Goal: Task Accomplishment & Management: Manage account settings

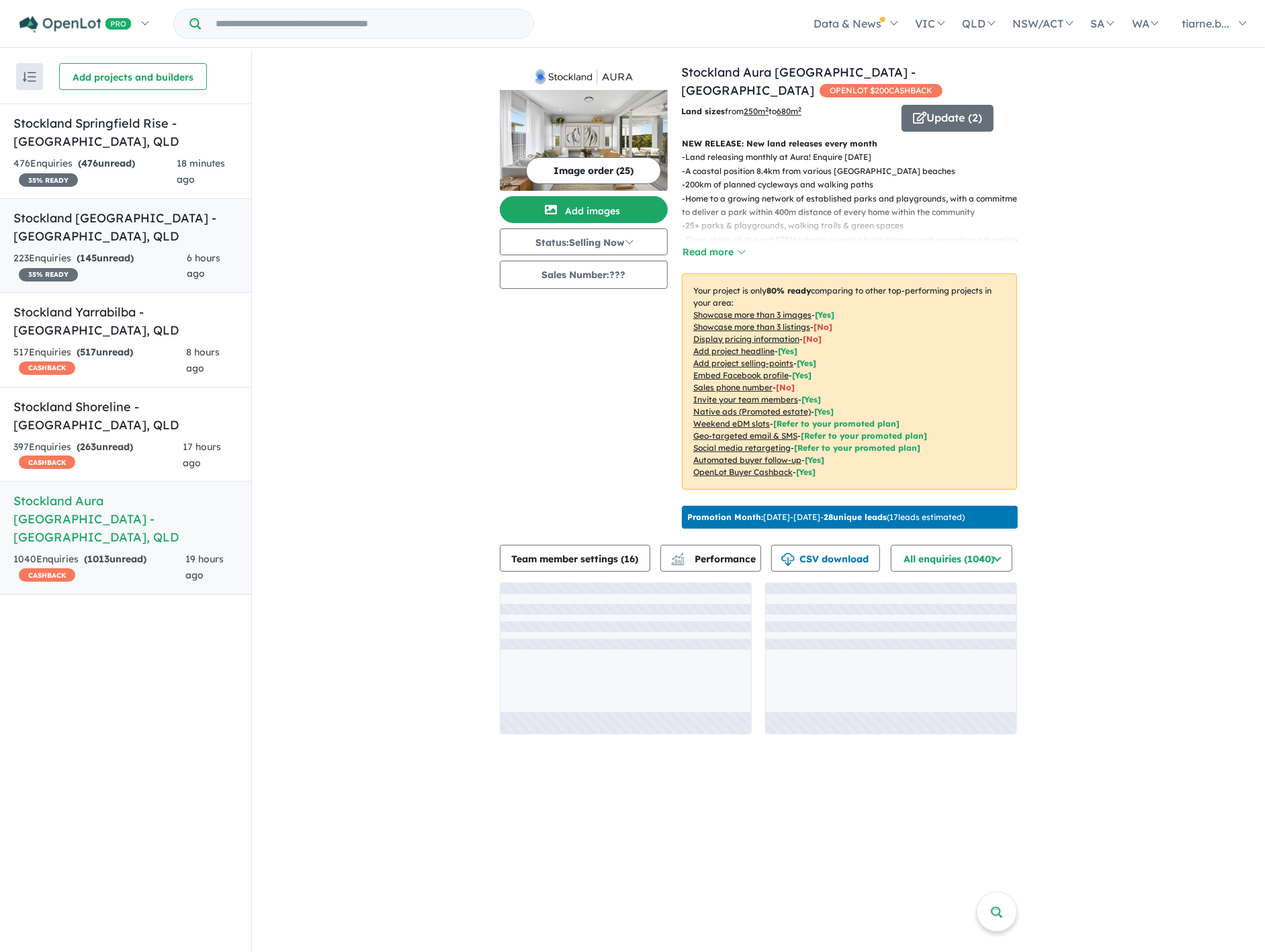
scroll to position [2, 0]
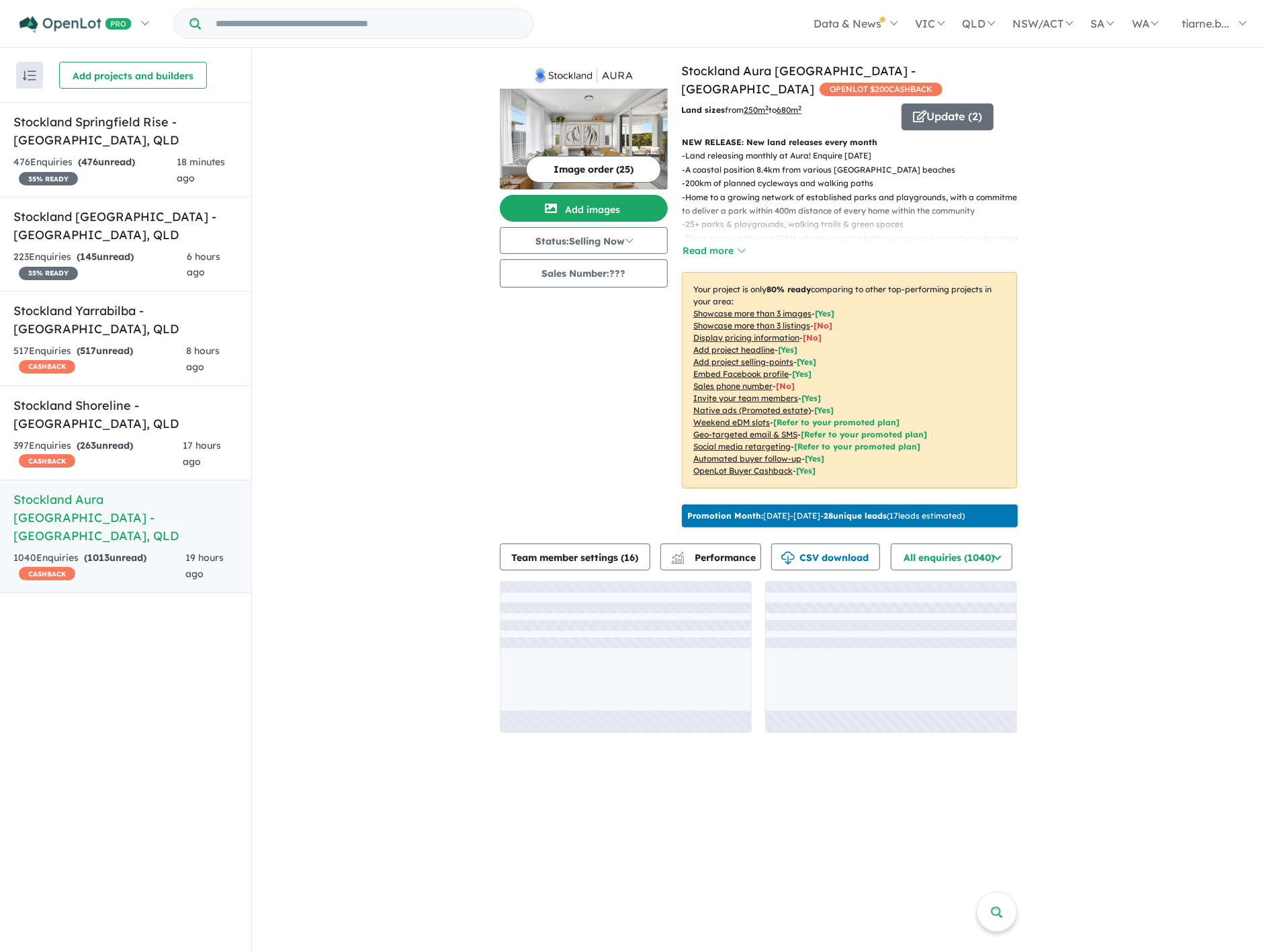
click at [129, 514] on h5 "Stockland Aura [GEOGRAPHIC_DATA] - [GEOGRAPHIC_DATA] , [GEOGRAPHIC_DATA]" at bounding box center [126, 518] width 225 height 54
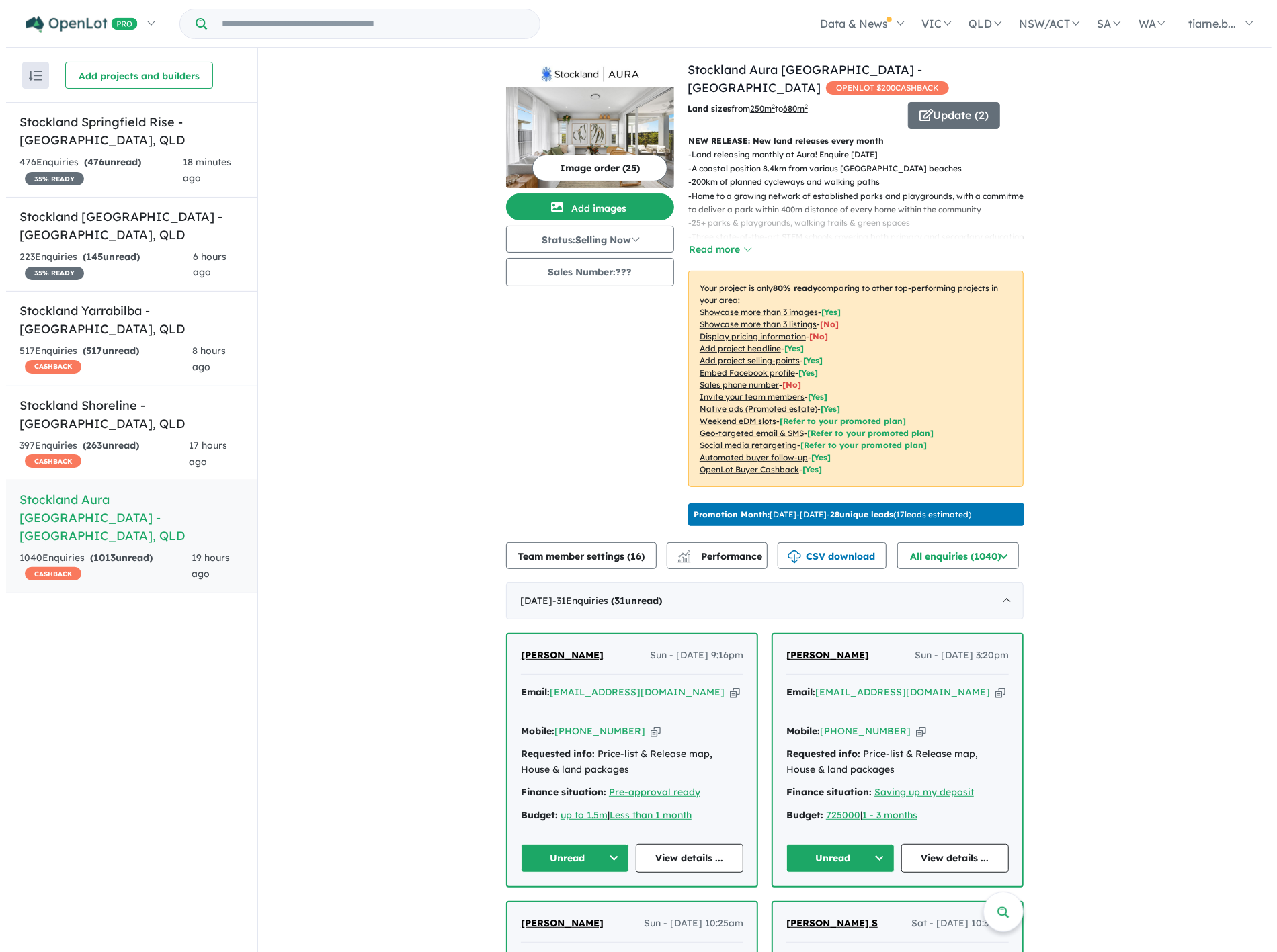
scroll to position [0, 0]
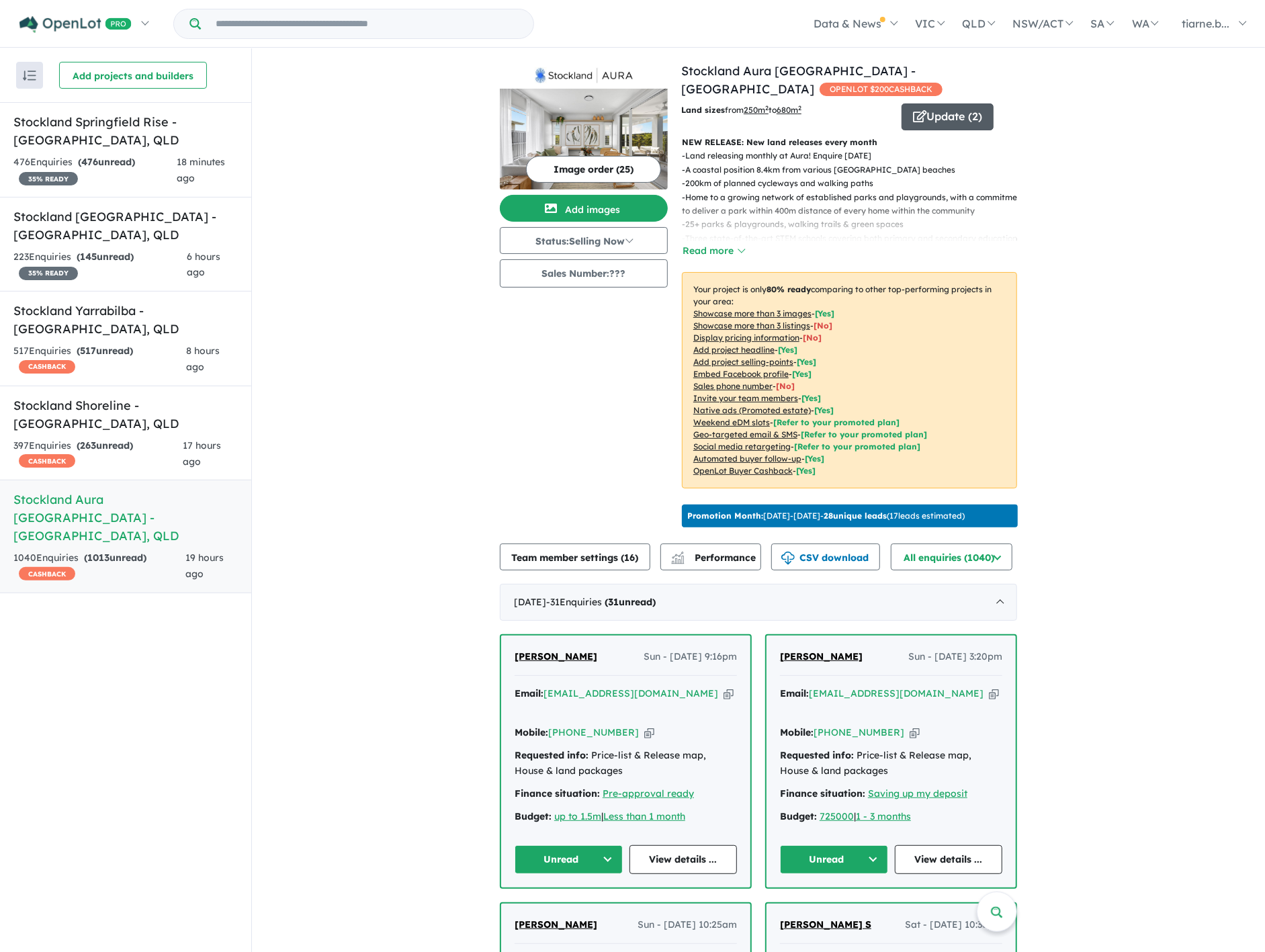
click at [945, 117] on button "Update ( 2 )" at bounding box center [947, 117] width 92 height 27
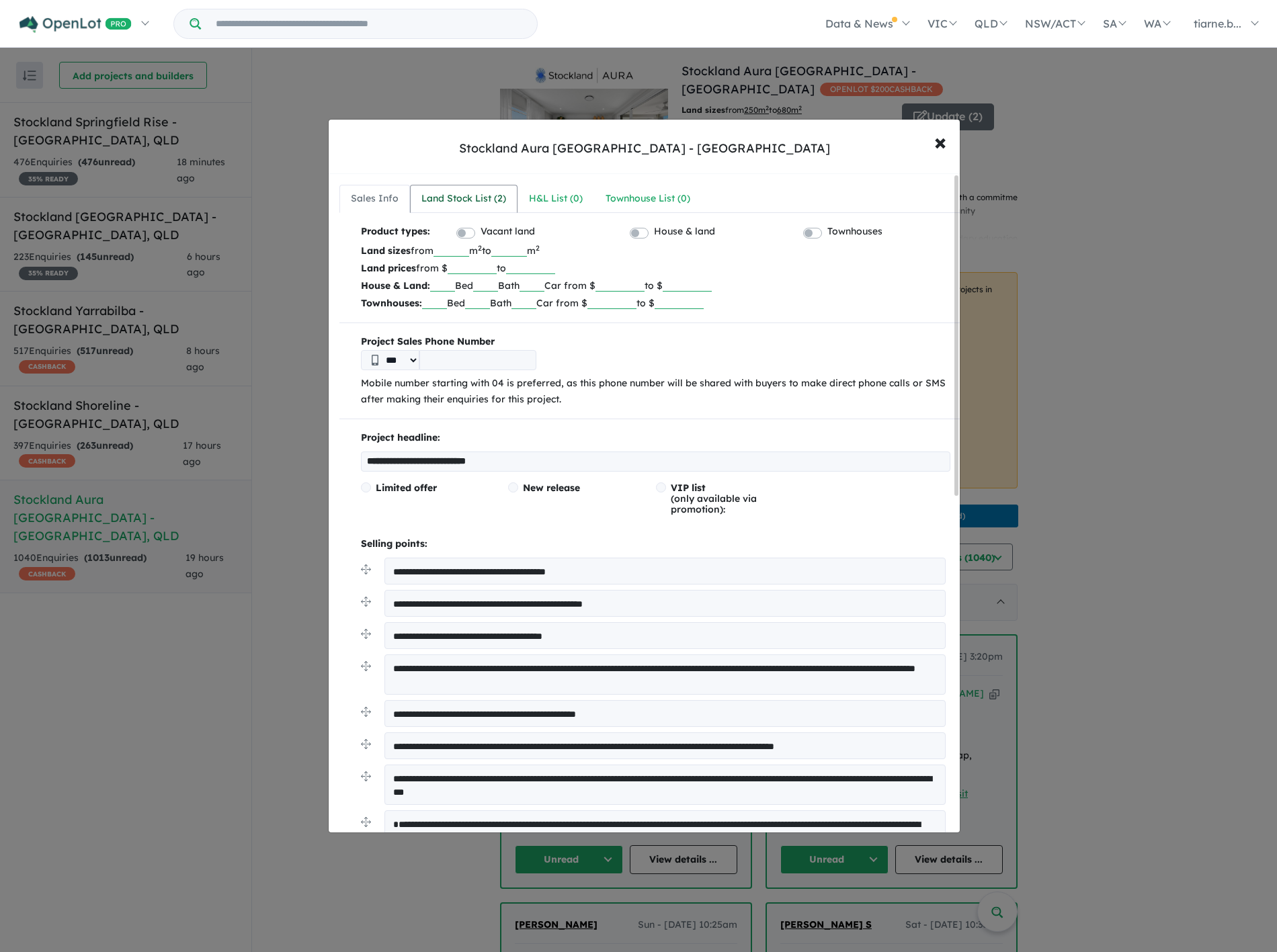
click at [461, 202] on div "Land Stock List ( 2 )" at bounding box center [464, 198] width 85 height 16
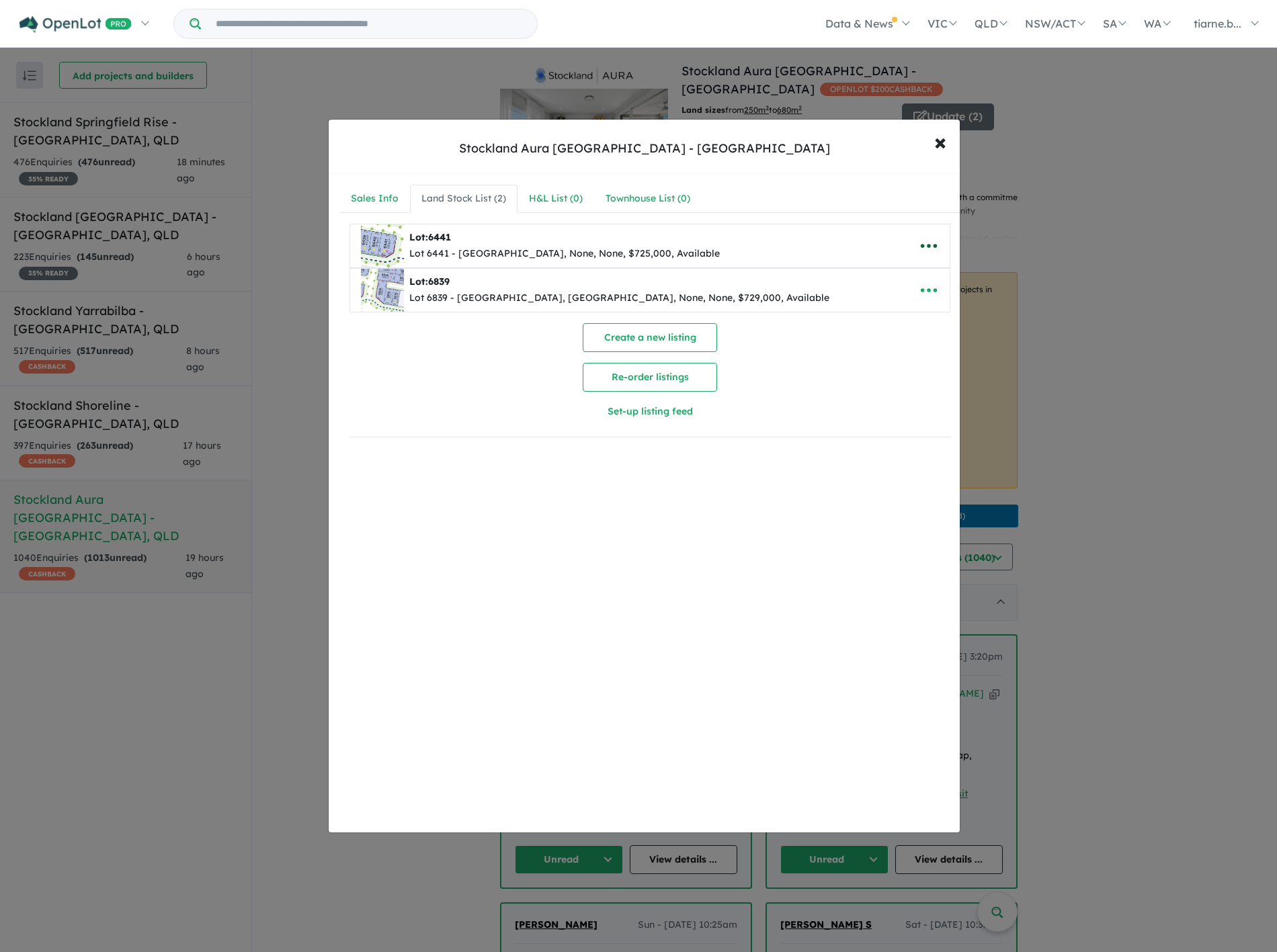
click at [918, 243] on icon "button" at bounding box center [928, 246] width 20 height 20
click at [901, 316] on link "Remove" at bounding box center [899, 309] width 99 height 31
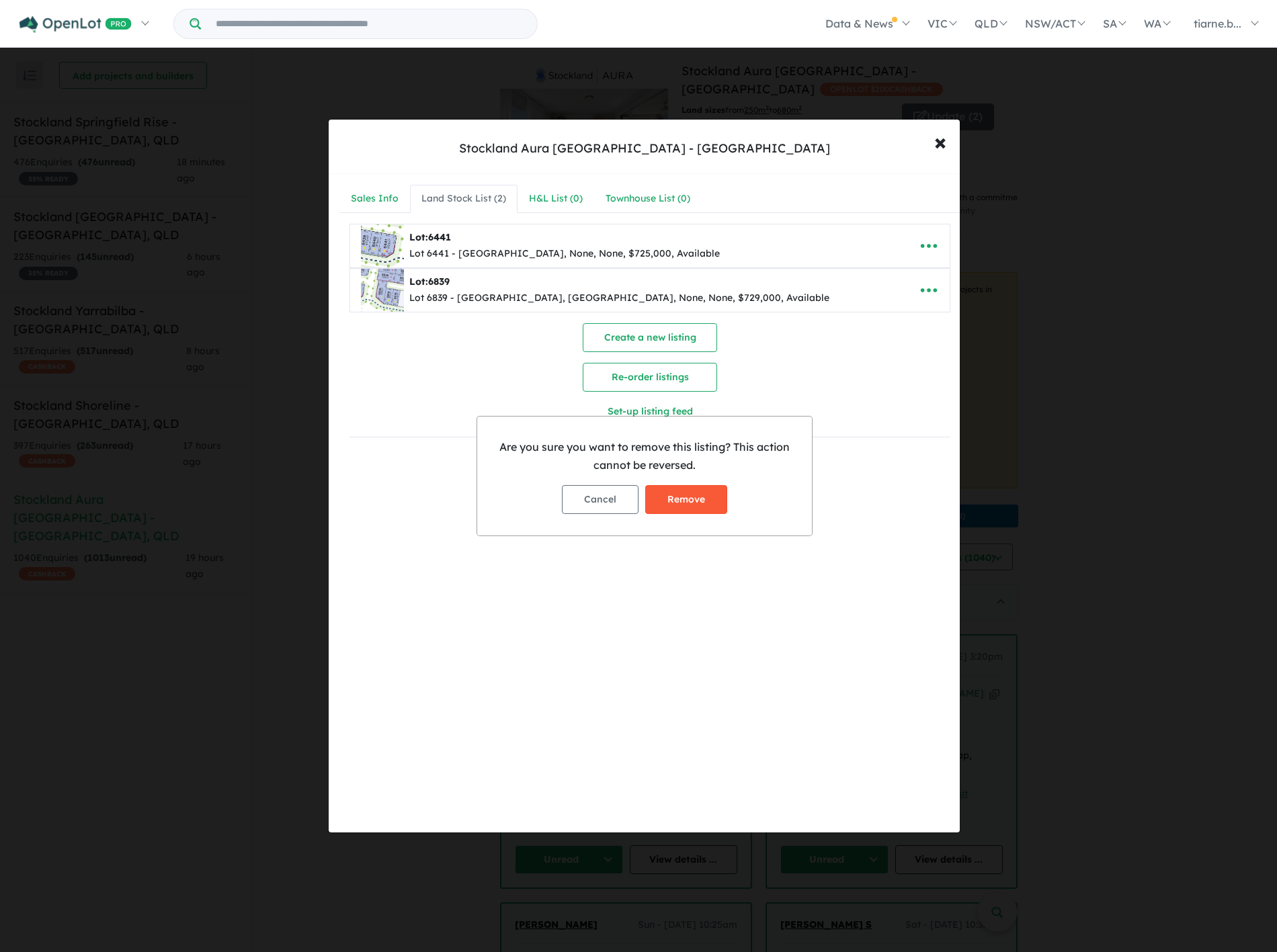
click at [683, 499] on button "Remove" at bounding box center [686, 499] width 82 height 29
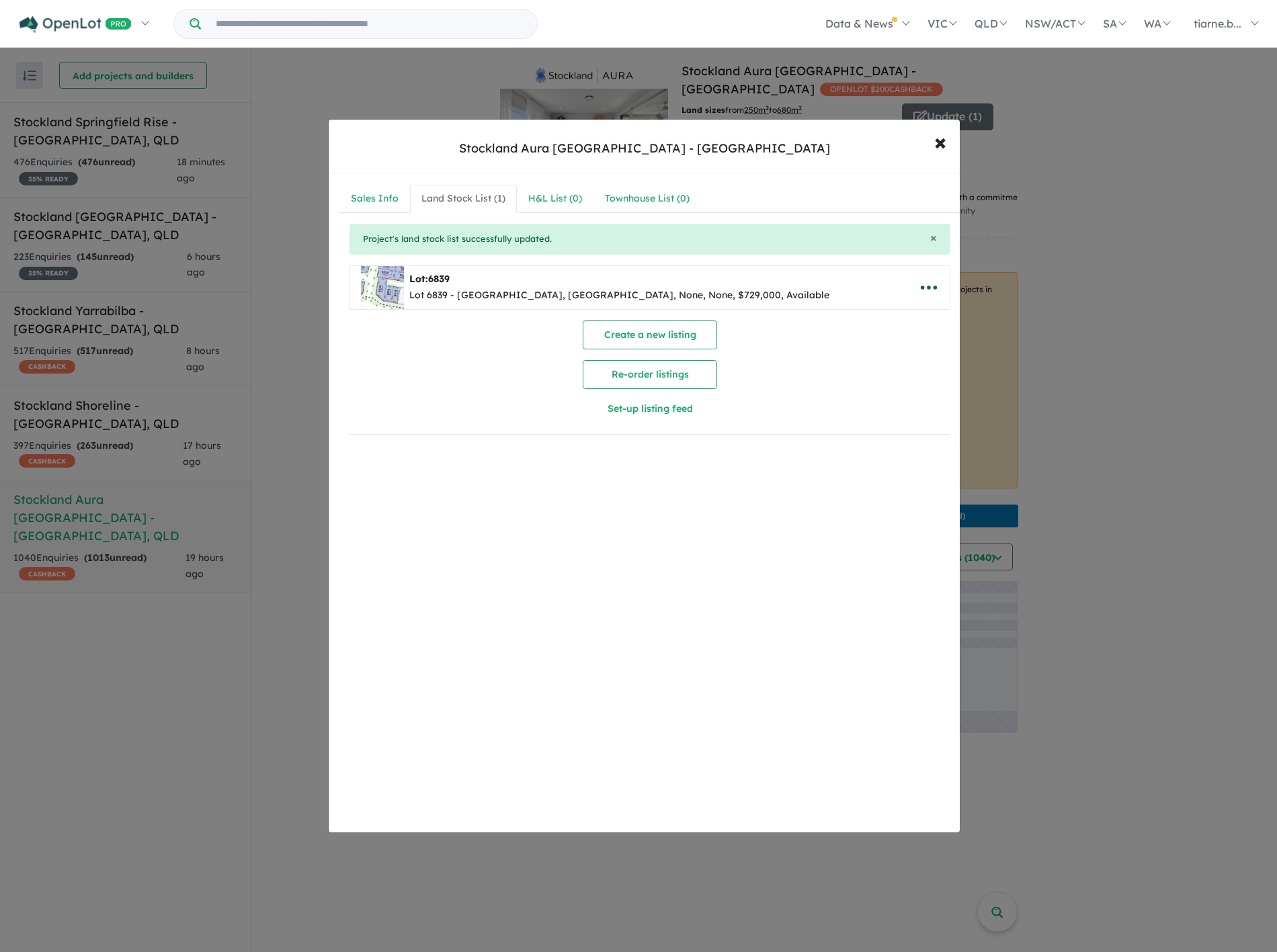
click at [918, 282] on icon "button" at bounding box center [928, 287] width 20 height 20
click at [783, 326] on div "Create a new listing Re-order listings Set-up listing feed" at bounding box center [650, 372] width 601 height 103
click at [648, 291] on div "Lot 6839 - [GEOGRAPHIC_DATA], [GEOGRAPHIC_DATA], None, None, $729,000, Available" at bounding box center [619, 295] width 420 height 16
click at [921, 286] on icon "button" at bounding box center [928, 287] width 20 height 20
click at [907, 316] on link "Edit" at bounding box center [899, 319] width 99 height 31
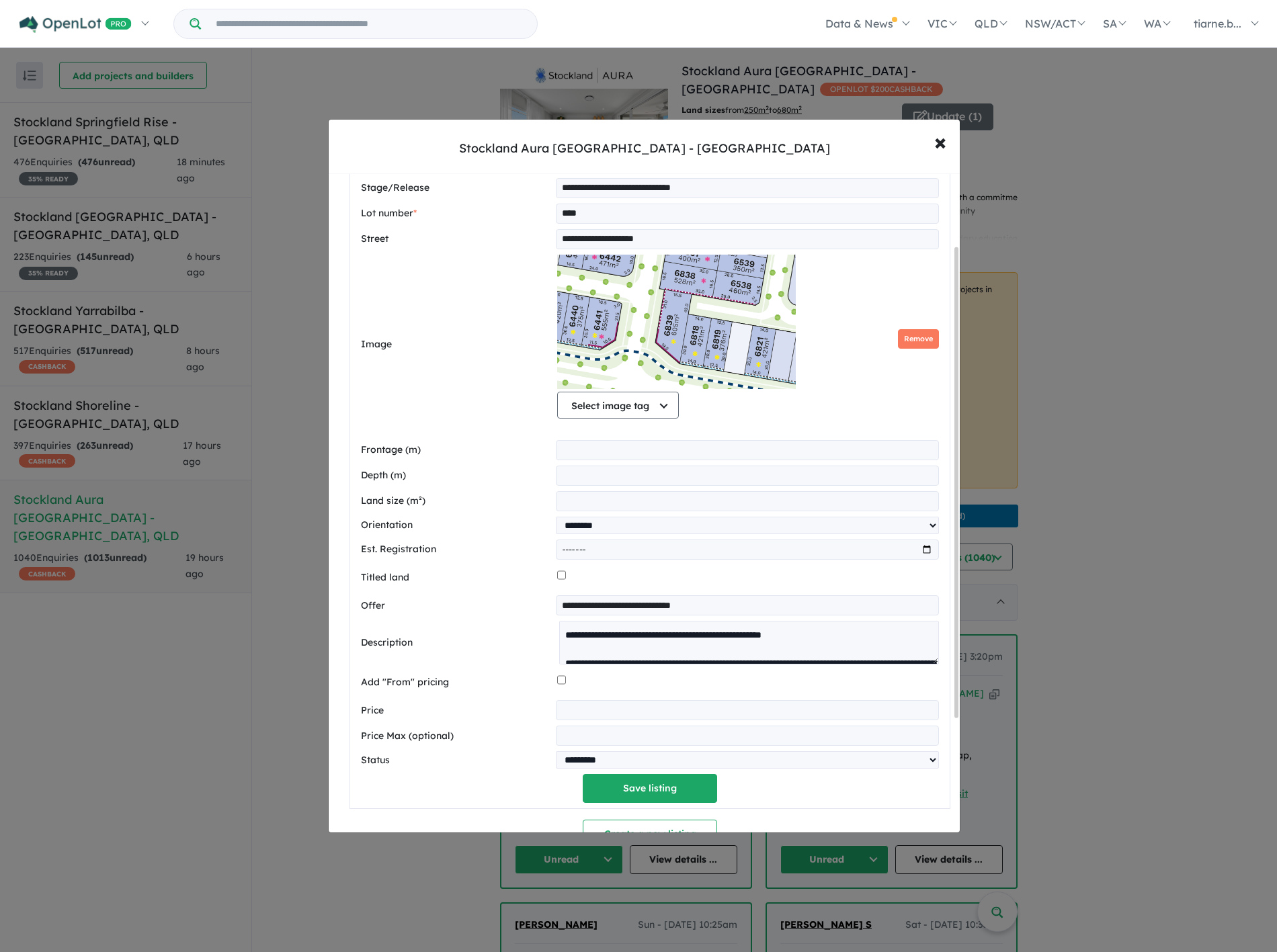
scroll to position [261, 0]
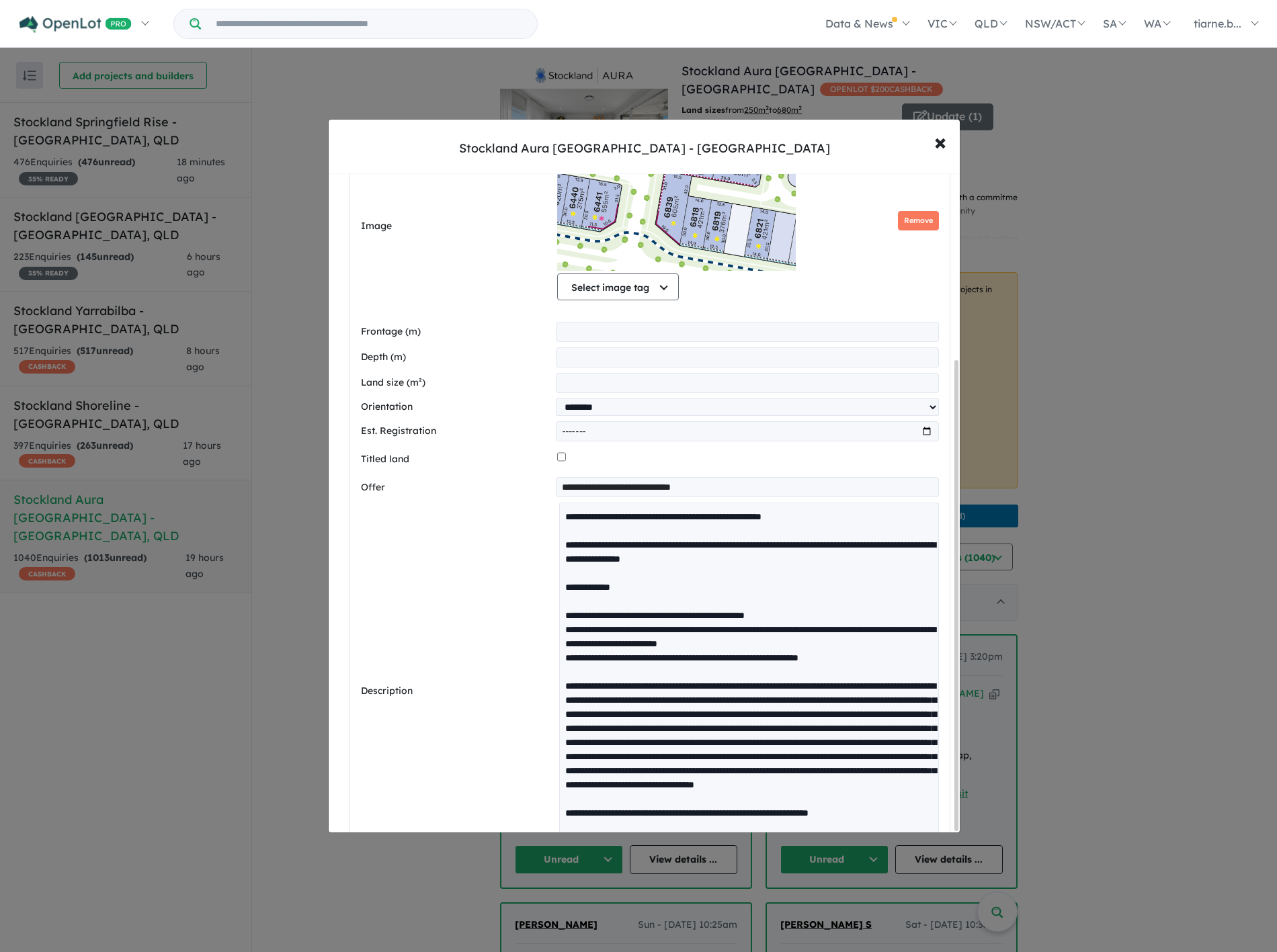
drag, startPoint x: 931, startPoint y: 542, endPoint x: 931, endPoint y: 876, distance: 334.0
click at [931, 876] on div "**********" at bounding box center [638, 476] width 1277 height 952
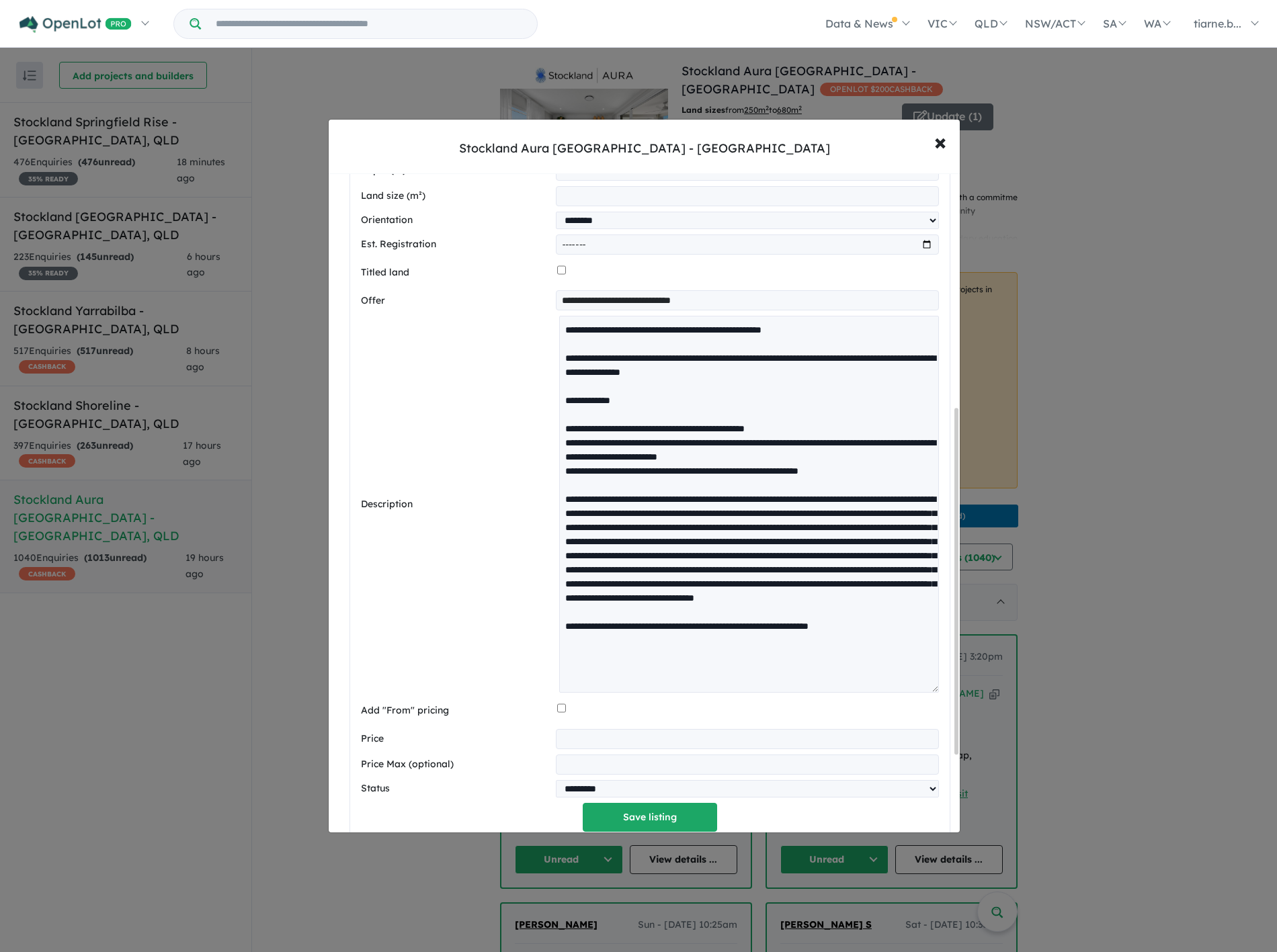
scroll to position [445, 0]
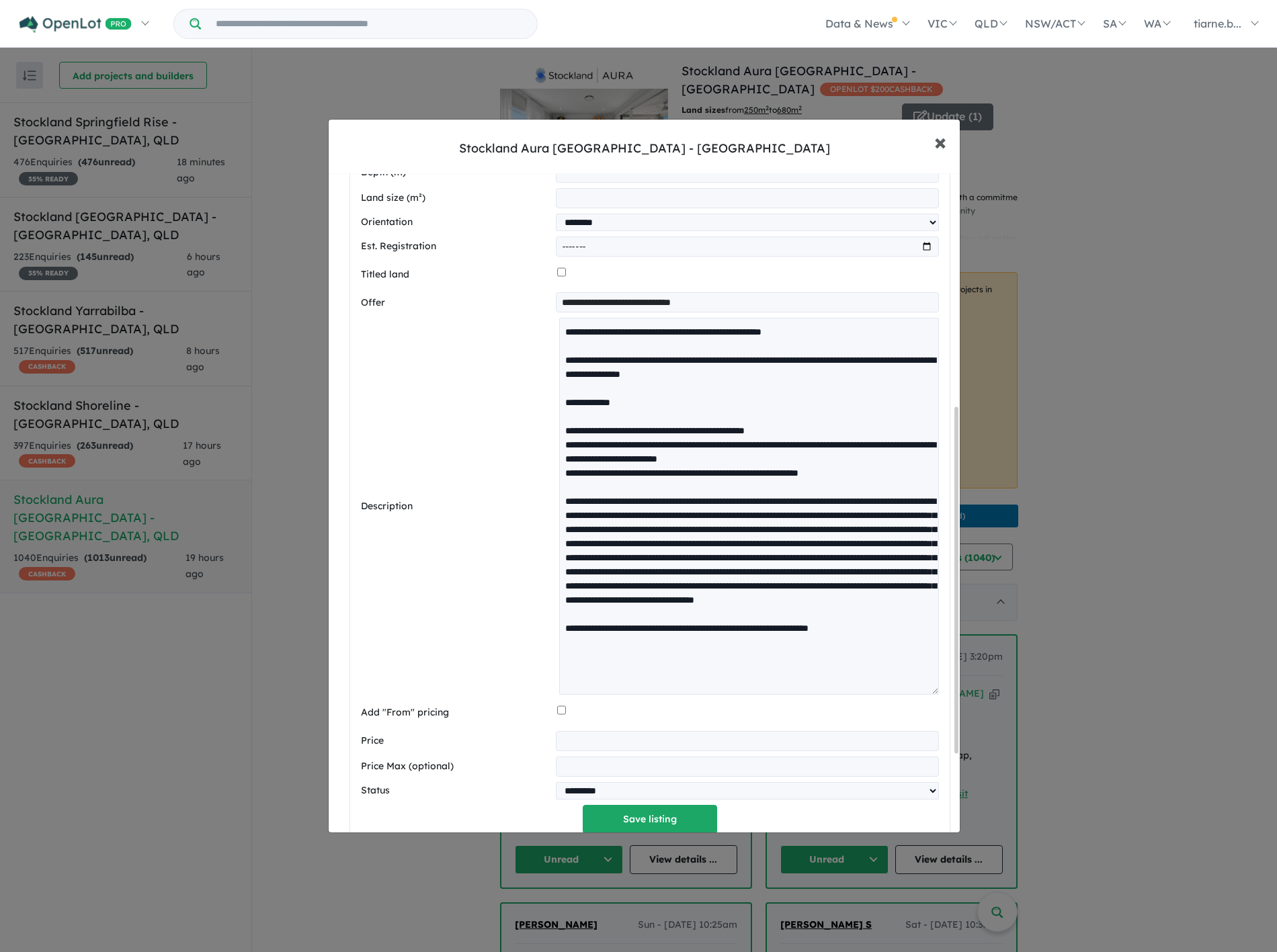
click at [937, 138] on span "×" at bounding box center [940, 141] width 12 height 29
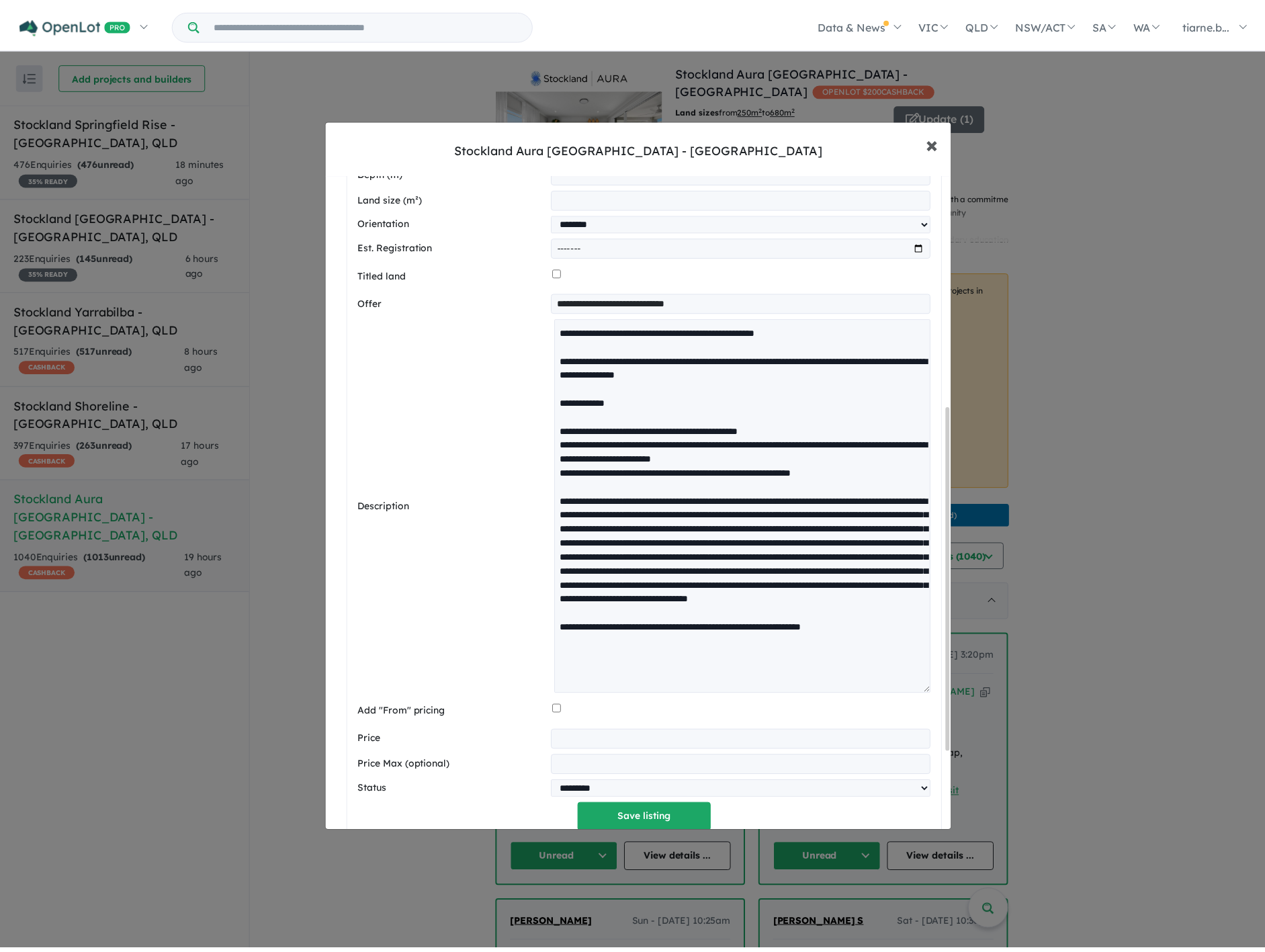
scroll to position [0, 0]
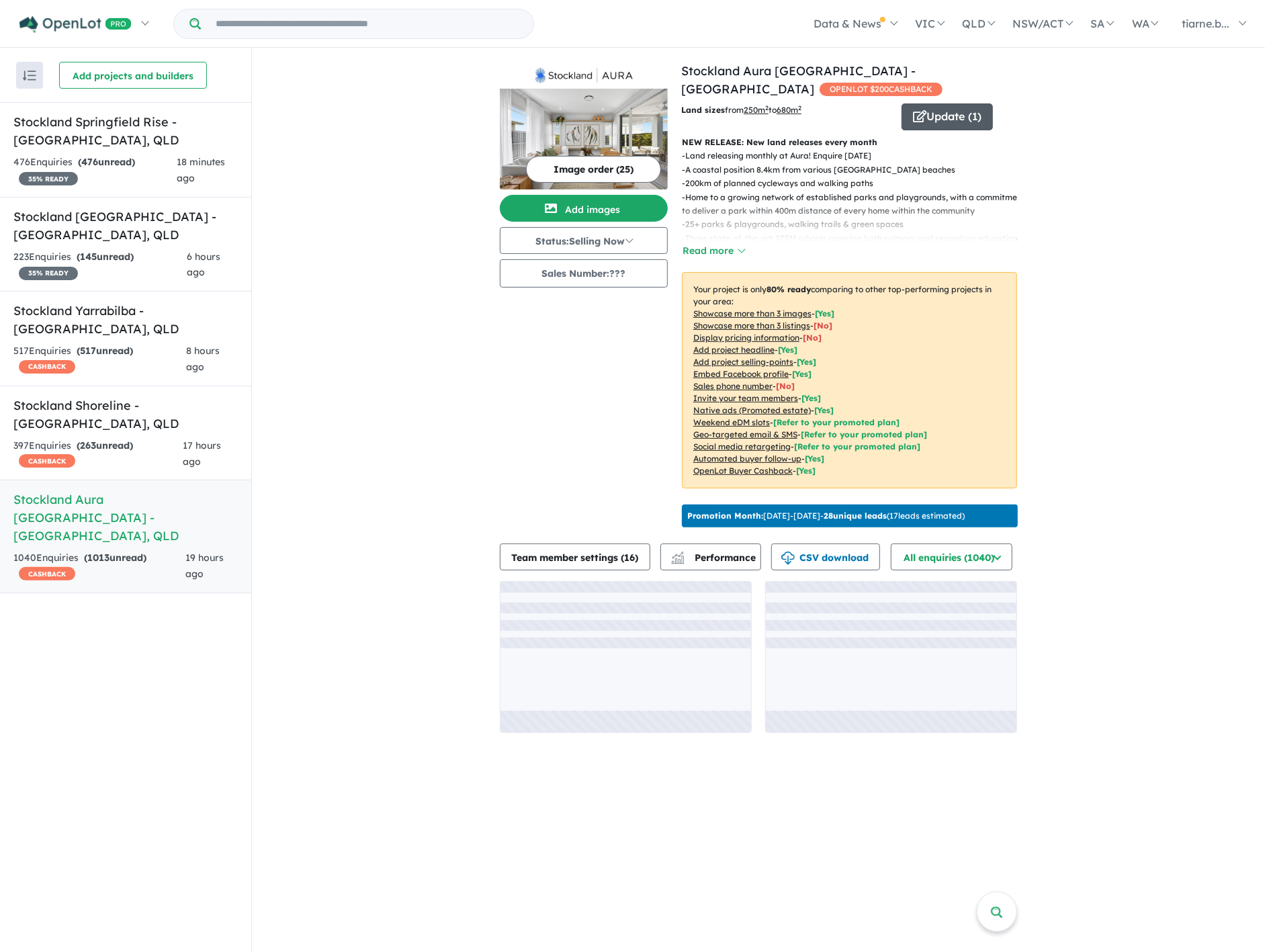
click at [927, 110] on button "Update ( 1 )" at bounding box center [947, 117] width 91 height 27
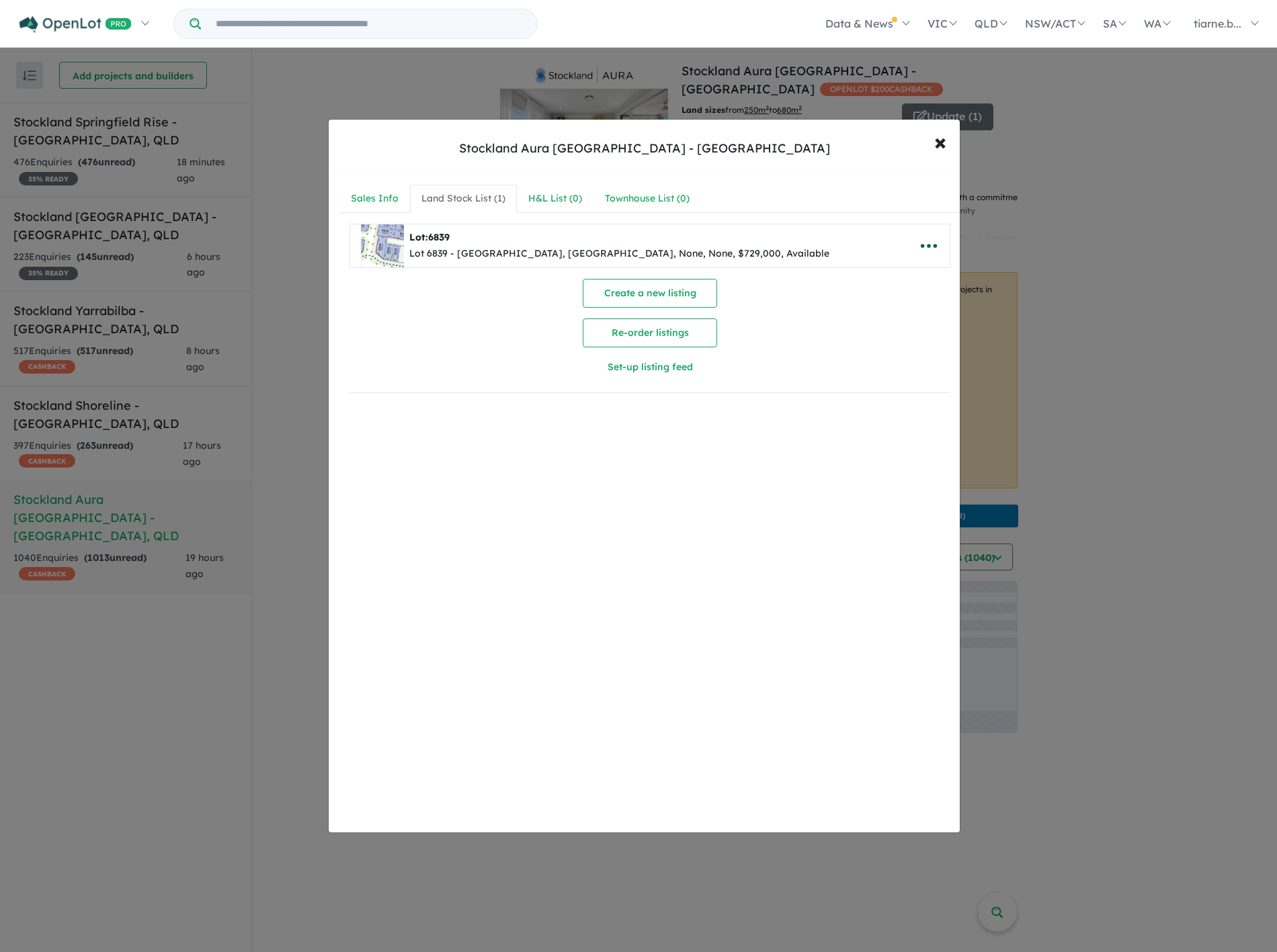
click at [930, 253] on icon "button" at bounding box center [928, 246] width 20 height 20
click at [894, 304] on link "Remove" at bounding box center [899, 309] width 99 height 31
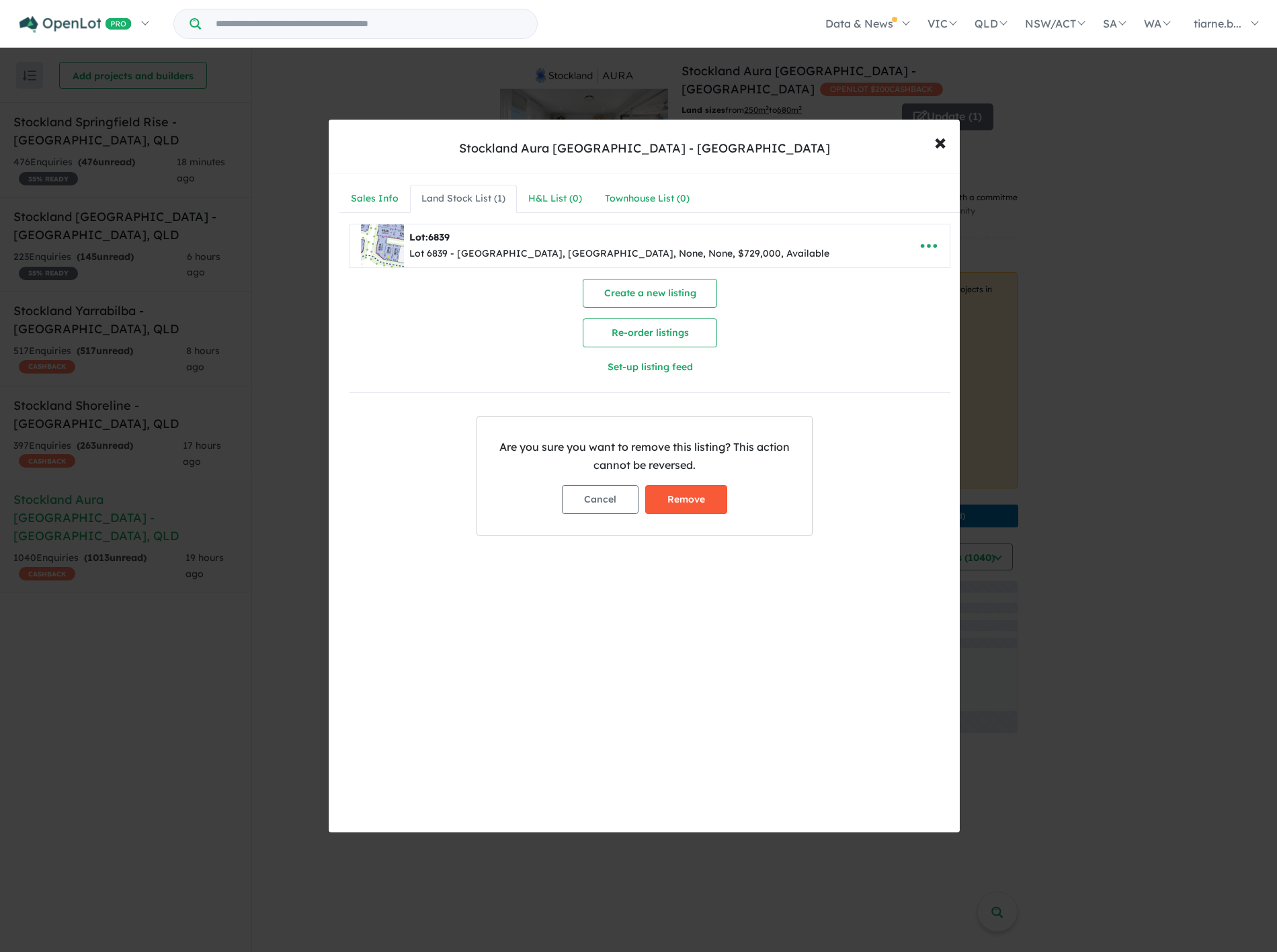
click at [682, 499] on button "Remove" at bounding box center [686, 499] width 82 height 29
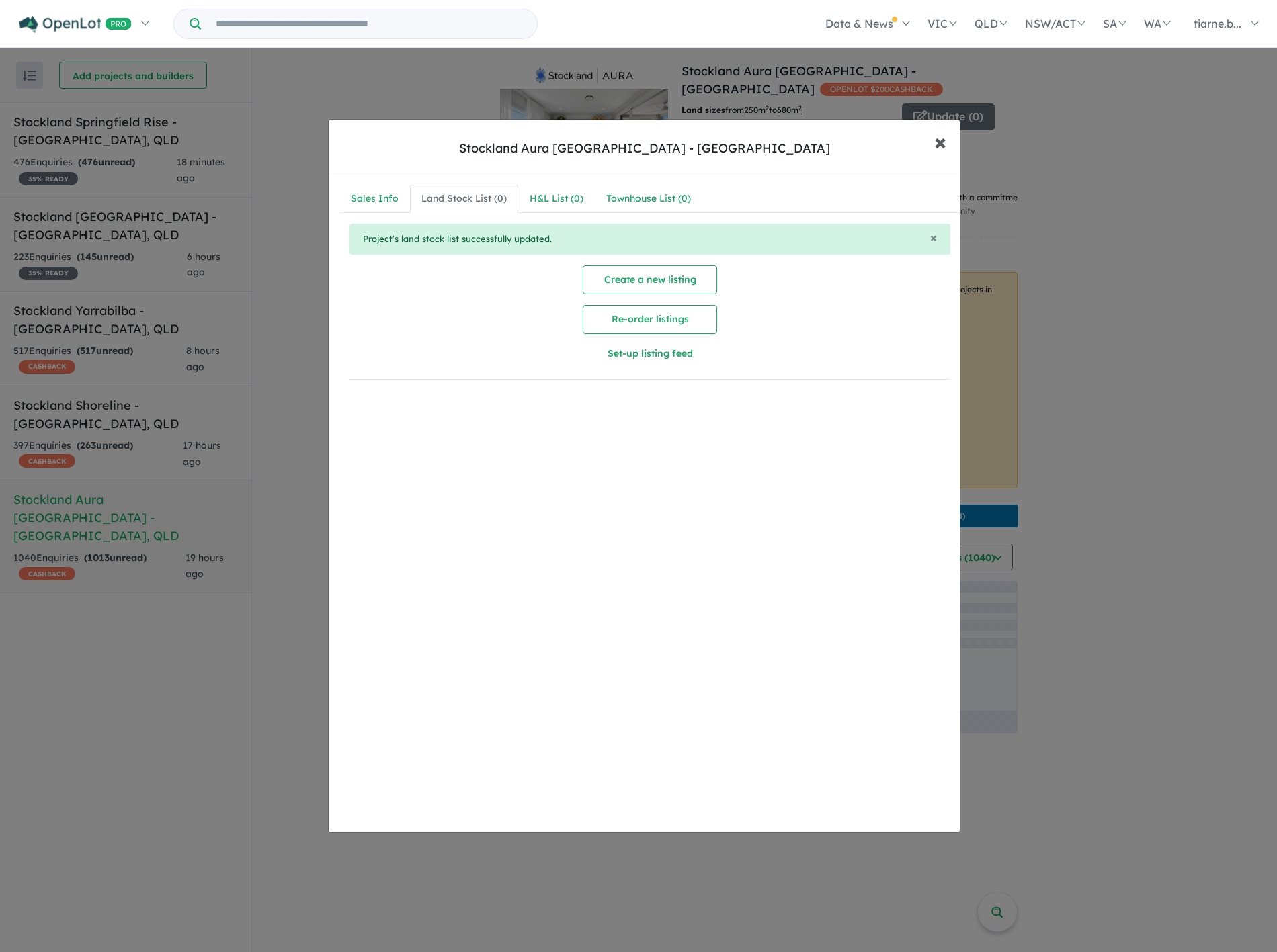
click at [949, 140] on button "× Close" at bounding box center [940, 141] width 39 height 36
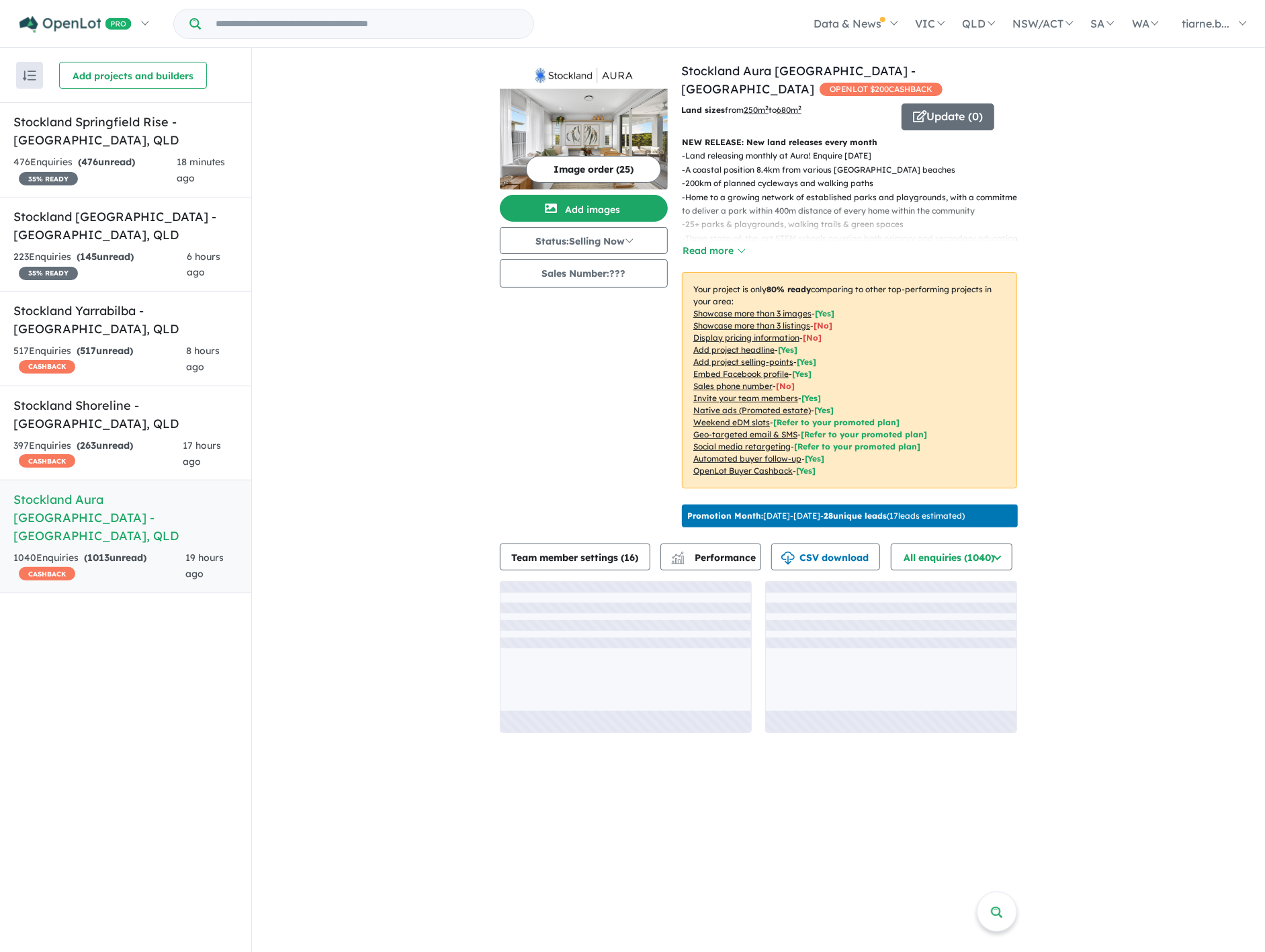
click at [1090, 317] on div "View 5 projects in your account Stockland Aura [GEOGRAPHIC_DATA] - Banya OPENLO…" at bounding box center [758, 397] width 1013 height 698
